Goal: Information Seeking & Learning: Find specific fact

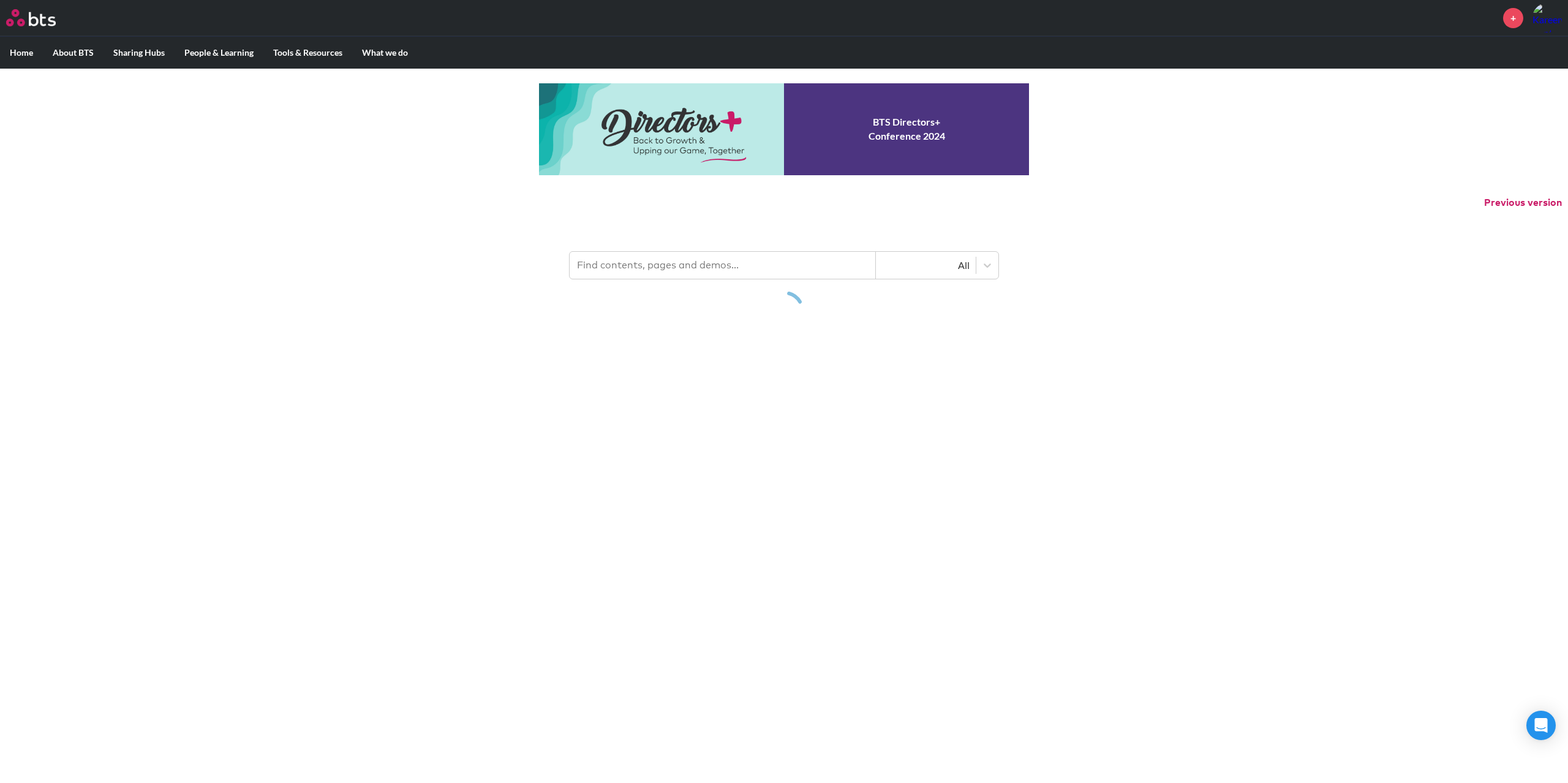
click at [741, 270] on input "text" at bounding box center [723, 265] width 306 height 27
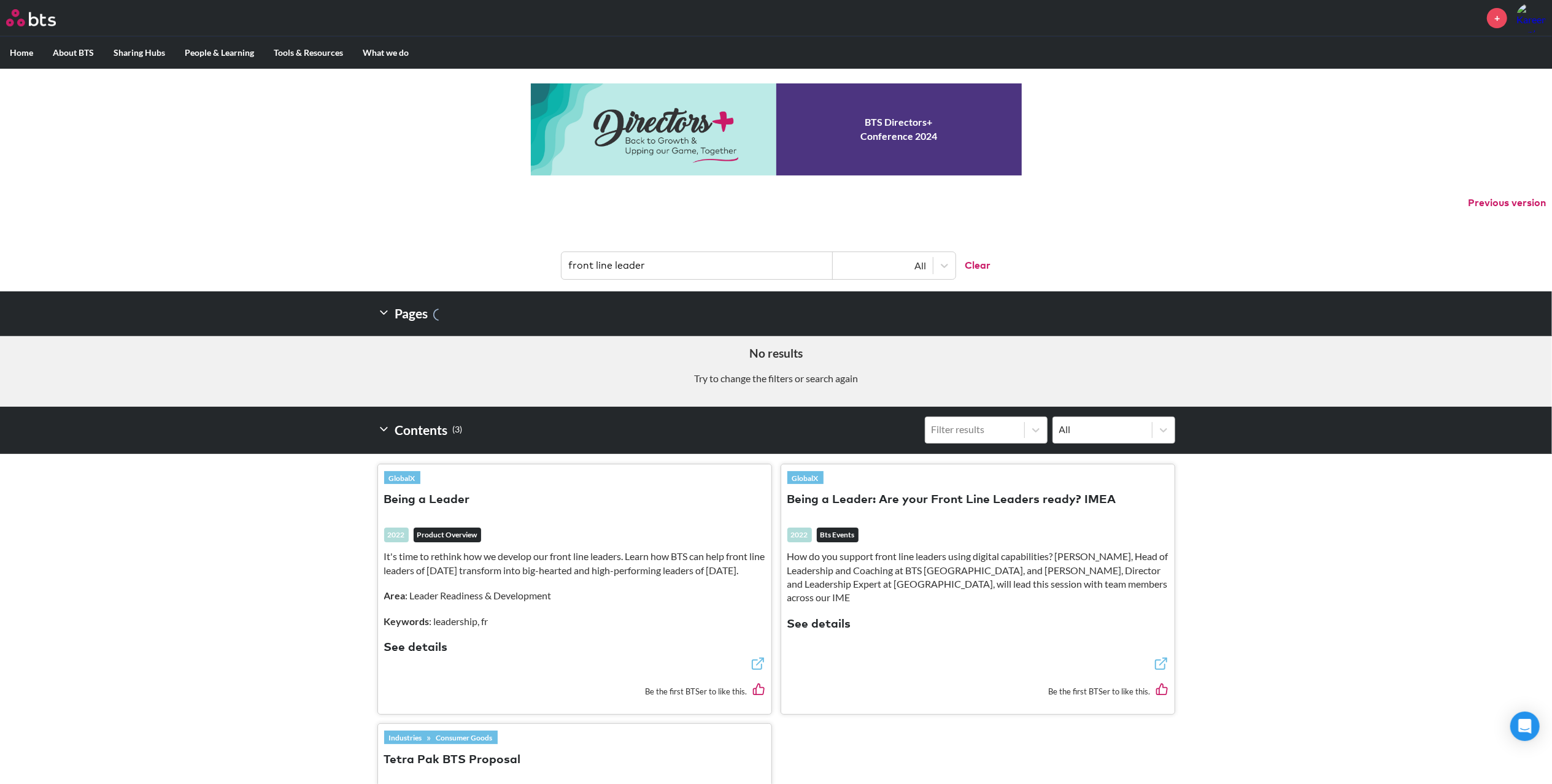
click at [626, 270] on input "front line leader" at bounding box center [697, 265] width 271 height 27
type input "fll"
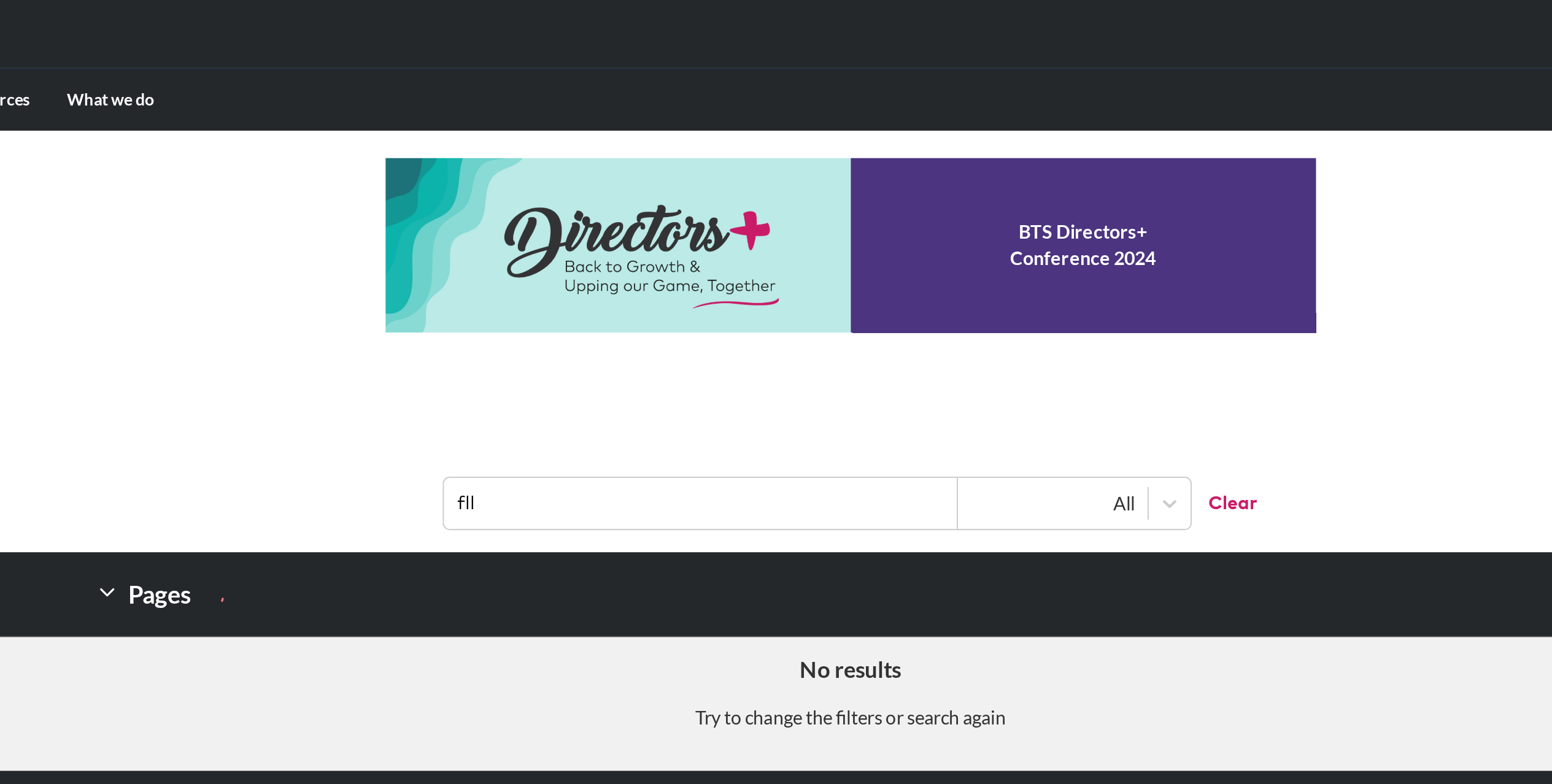
click at [607, 268] on input "fll" at bounding box center [697, 265] width 271 height 27
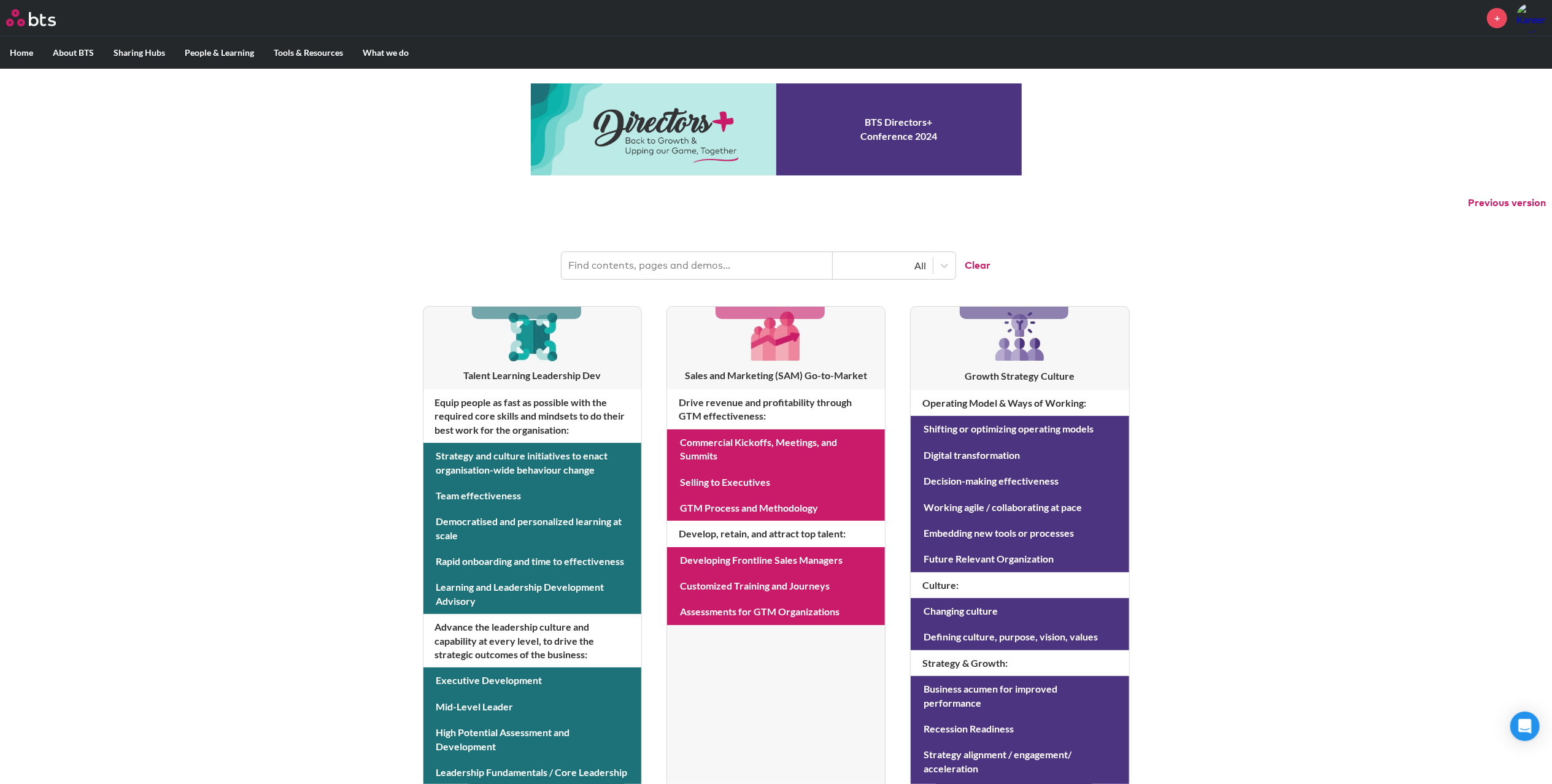
click at [217, 423] on div "MENU + Home About BTS Who we are How we work: Policies, Toolkits and Guidance I…" at bounding box center [776, 525] width 1552 height 1051
click at [232, 415] on div "MENU + Home About BTS Who we are How we work: Policies, Toolkits and Guidance I…" at bounding box center [776, 525] width 1552 height 1051
click at [229, 409] on div "MENU + Home About BTS Who we are How we work: Policies, Toolkits and Guidance I…" at bounding box center [776, 525] width 1552 height 1051
click at [227, 400] on div "MENU + Home About BTS Who we are How we work: Policies, Toolkits and Guidance I…" at bounding box center [776, 525] width 1552 height 1051
